Goal: Transaction & Acquisition: Purchase product/service

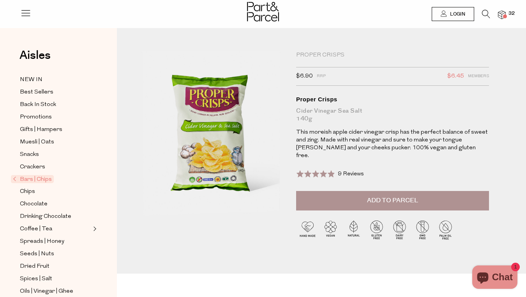
click at [503, 14] on img at bounding box center [502, 15] width 8 height 9
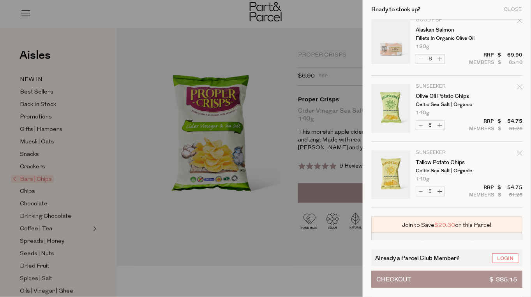
scroll to position [971, 0]
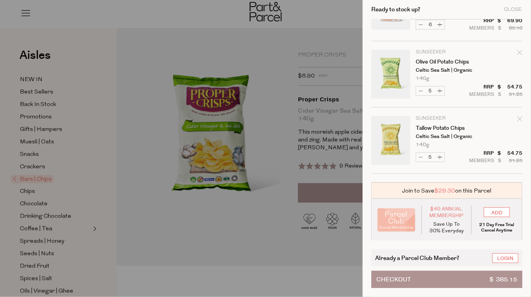
click at [295, 202] on div at bounding box center [265, 148] width 531 height 297
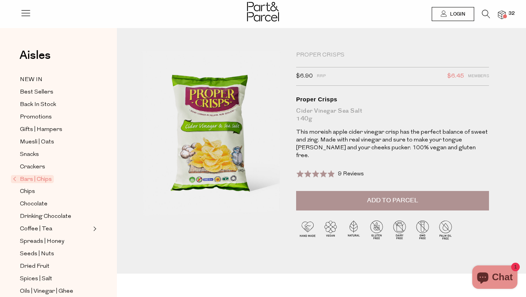
click at [503, 19] on li "32" at bounding box center [498, 15] width 16 height 11
click at [502, 16] on img at bounding box center [502, 15] width 8 height 9
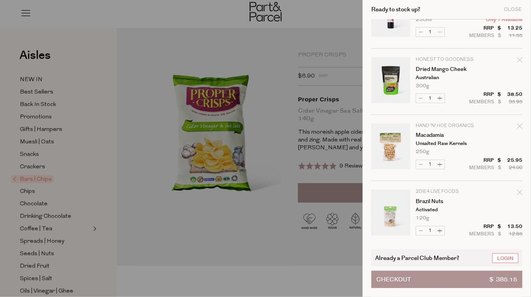
scroll to position [0, 0]
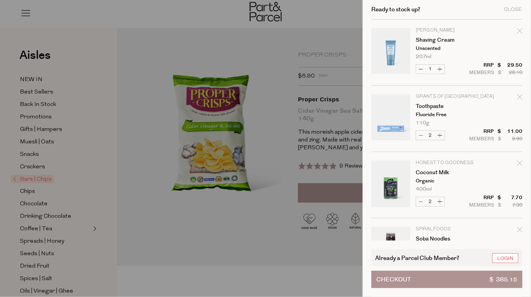
click at [429, 255] on span "Already a Parcel Club Member?" at bounding box center [417, 257] width 84 height 9
click at [411, 280] on button "Checkout $ 385.15" at bounding box center [446, 279] width 151 height 17
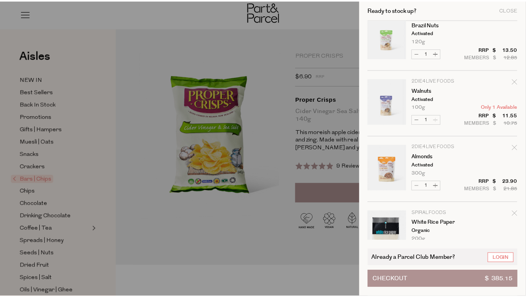
scroll to position [480, 0]
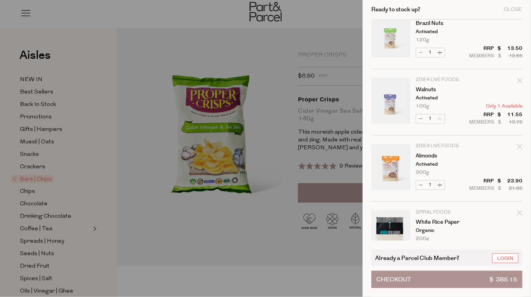
click at [292, 180] on div at bounding box center [265, 148] width 531 height 297
